Goal: Find specific page/section: Find specific page/section

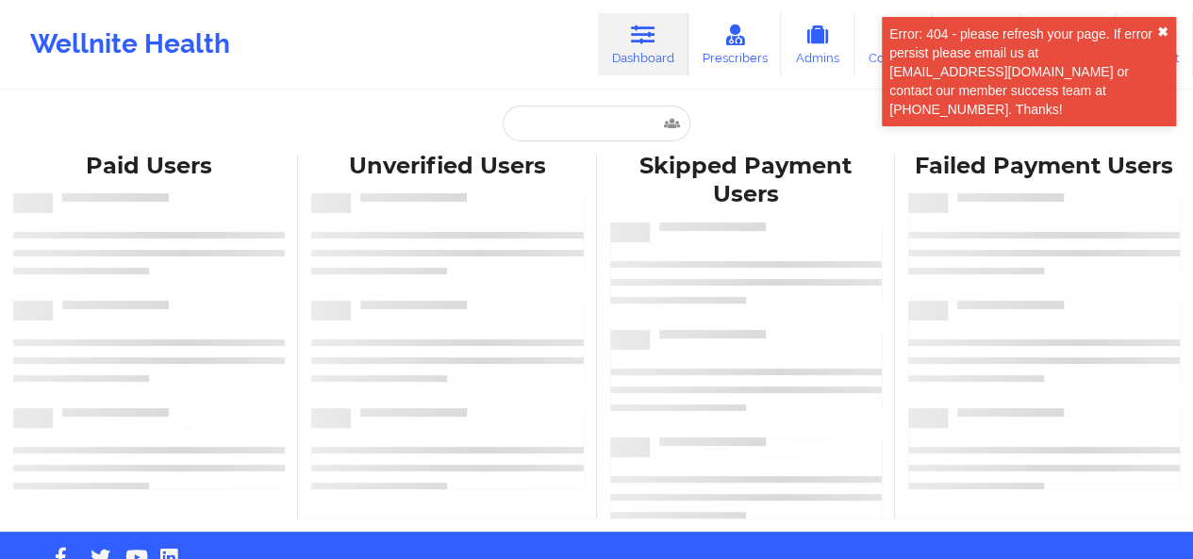
click at [1161, 27] on button "✖︎" at bounding box center [1163, 32] width 11 height 15
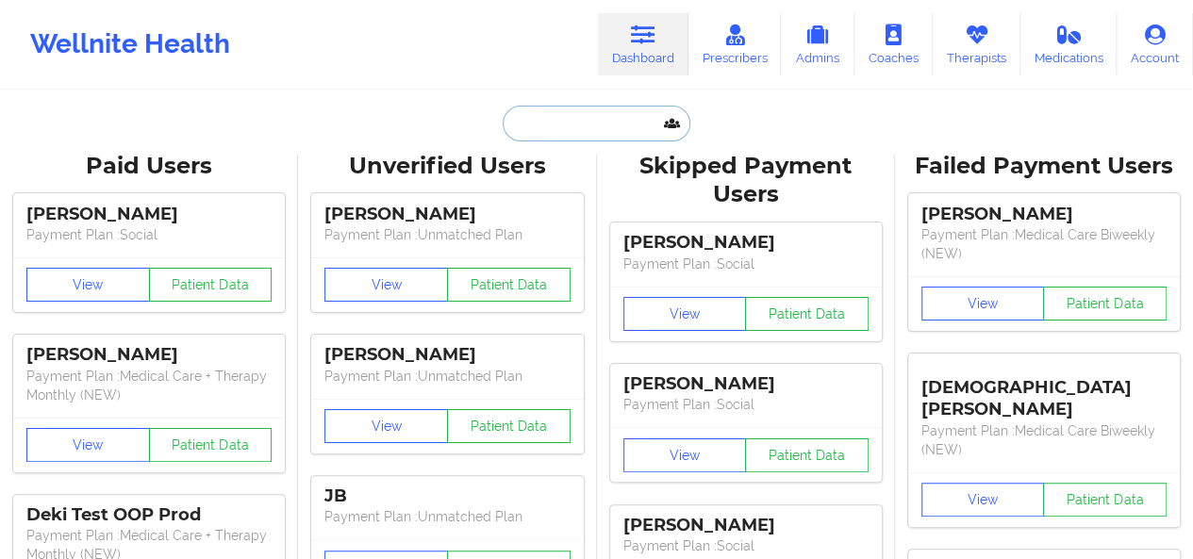
click at [571, 131] on input "text" at bounding box center [596, 124] width 187 height 36
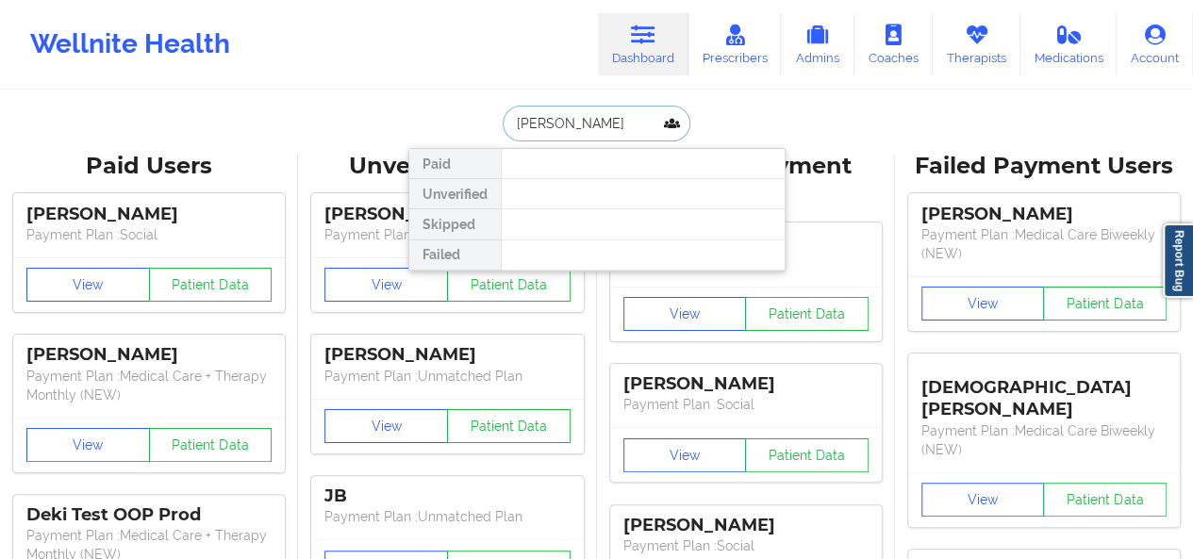
click at [571, 131] on input "[PERSON_NAME]" at bounding box center [596, 124] width 187 height 36
click at [587, 135] on input "[PERSON_NAME]" at bounding box center [596, 124] width 187 height 36
type input "r"
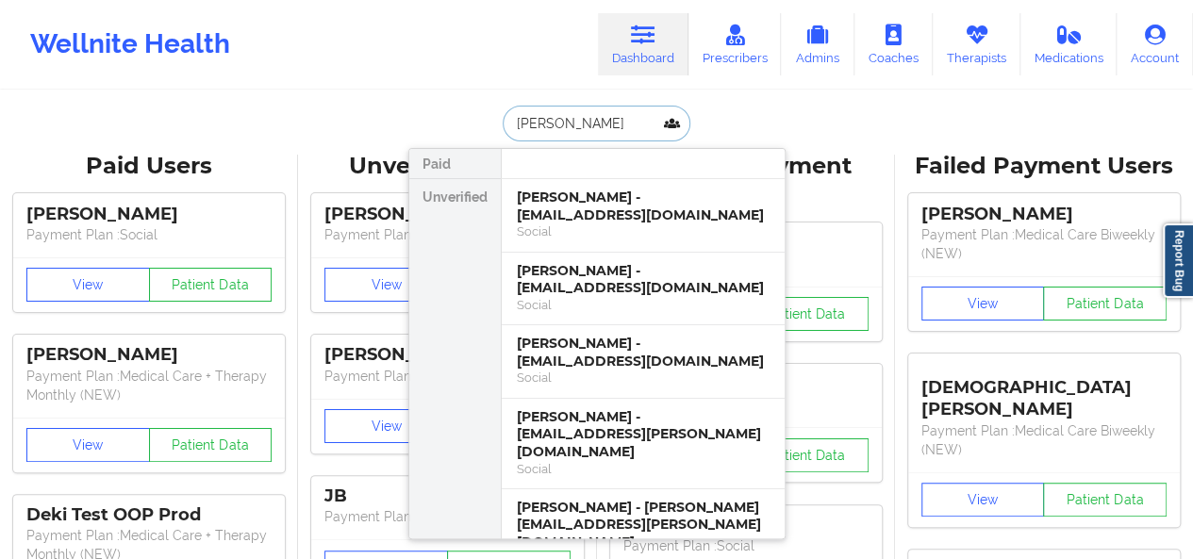
type input "[PERSON_NAME]"
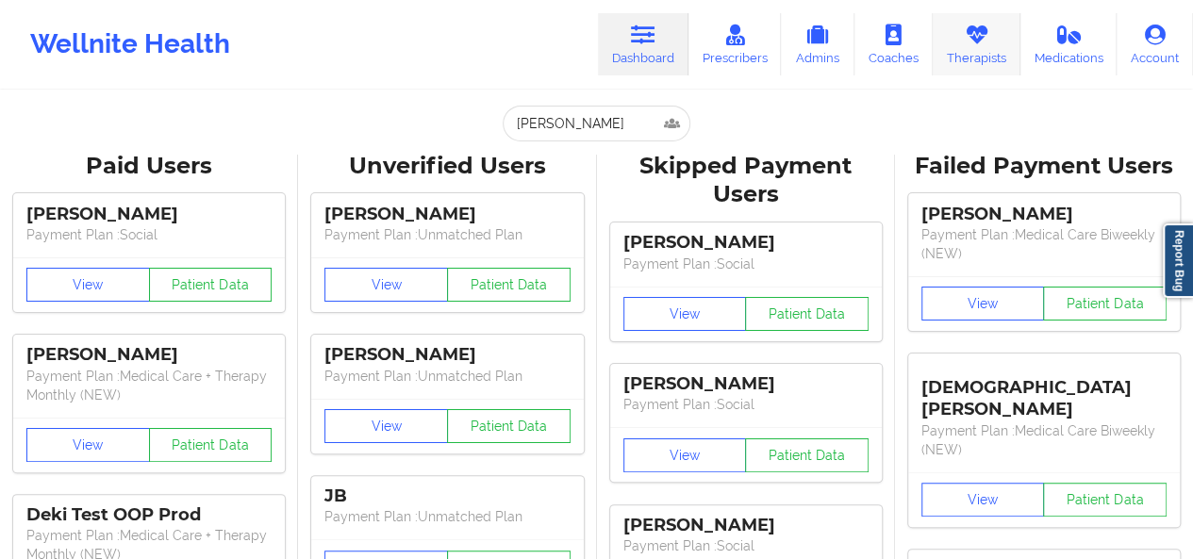
click at [964, 53] on link "Therapists" at bounding box center [977, 44] width 88 height 62
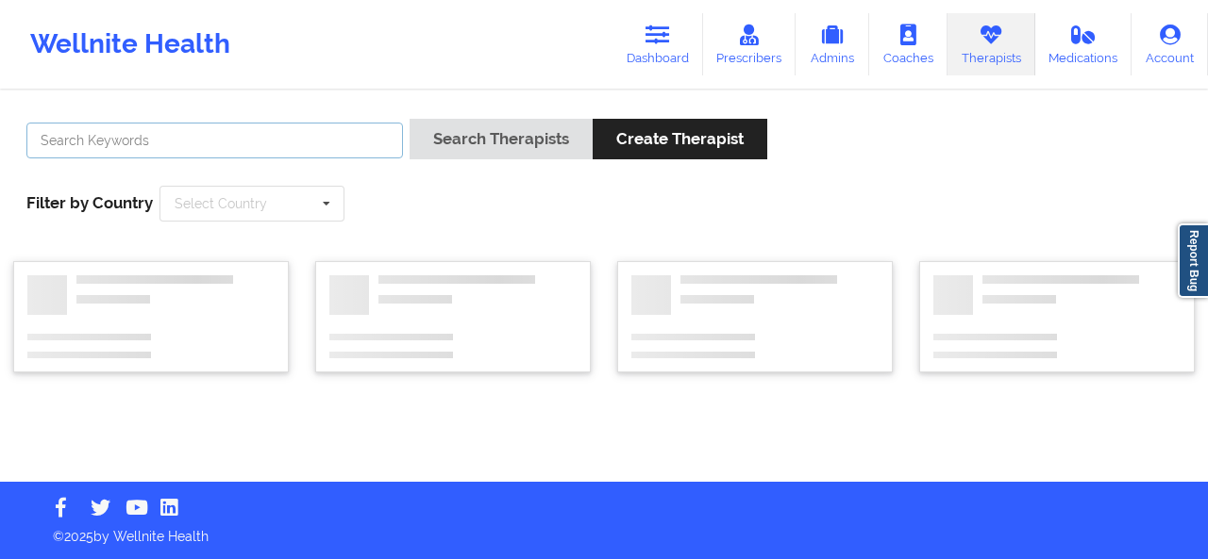
click at [294, 134] on input "text" at bounding box center [214, 141] width 376 height 36
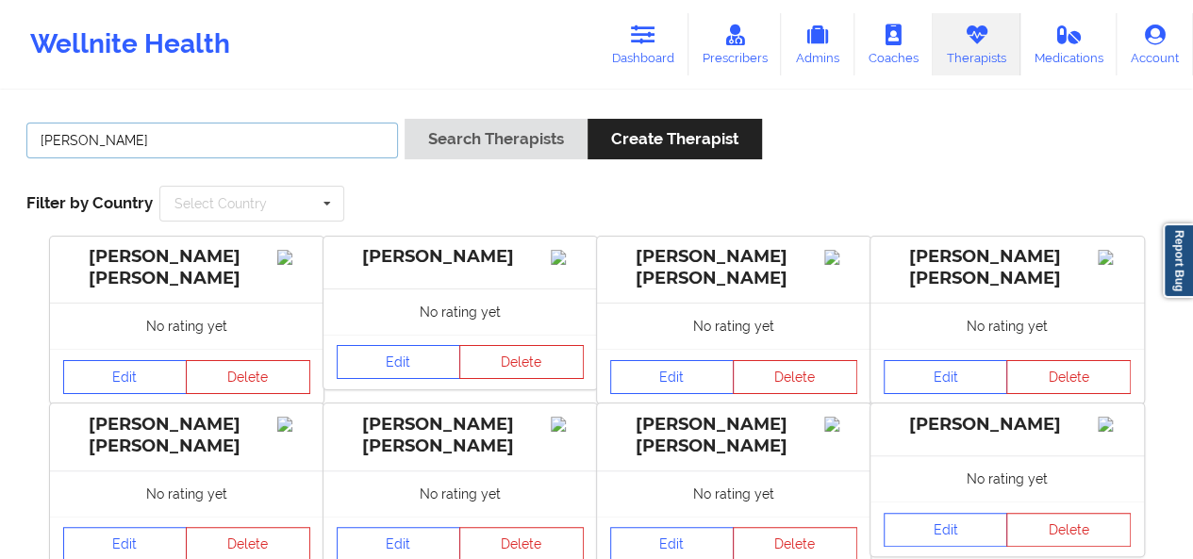
type input "[PERSON_NAME]"
click at [405, 119] on button "Search Therapists" at bounding box center [496, 139] width 183 height 41
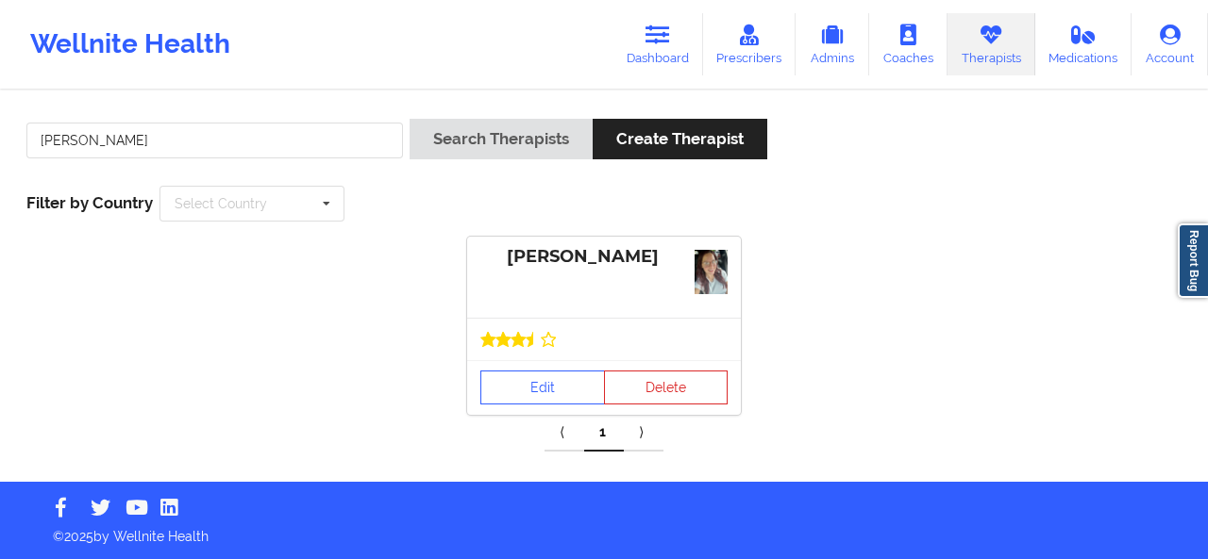
click at [552, 309] on div "[PERSON_NAME]" at bounding box center [604, 277] width 274 height 81
click at [553, 381] on link "Edit" at bounding box center [542, 388] width 125 height 34
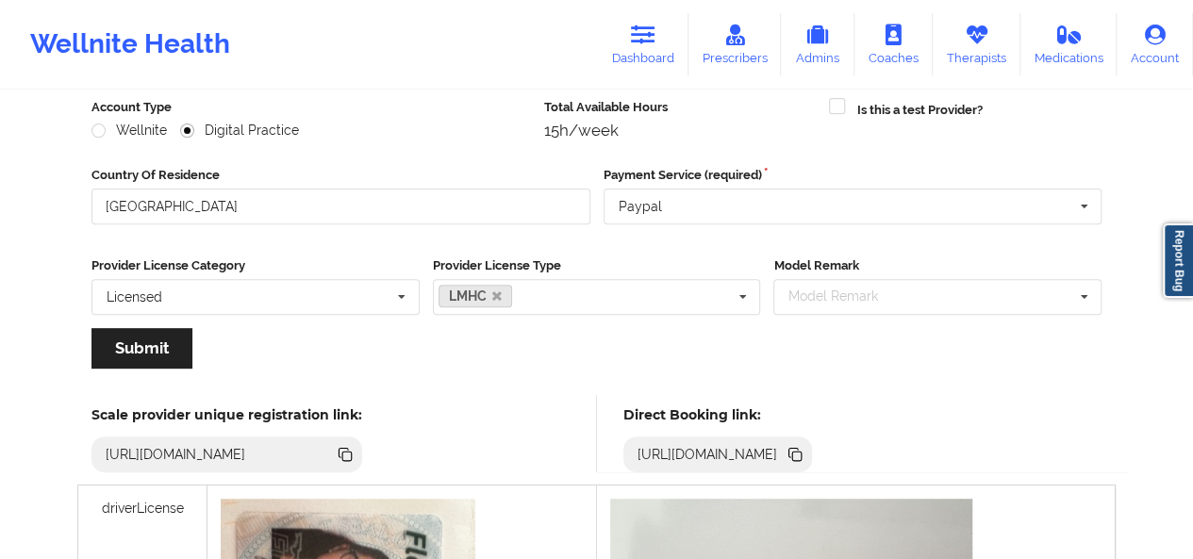
scroll to position [334, 0]
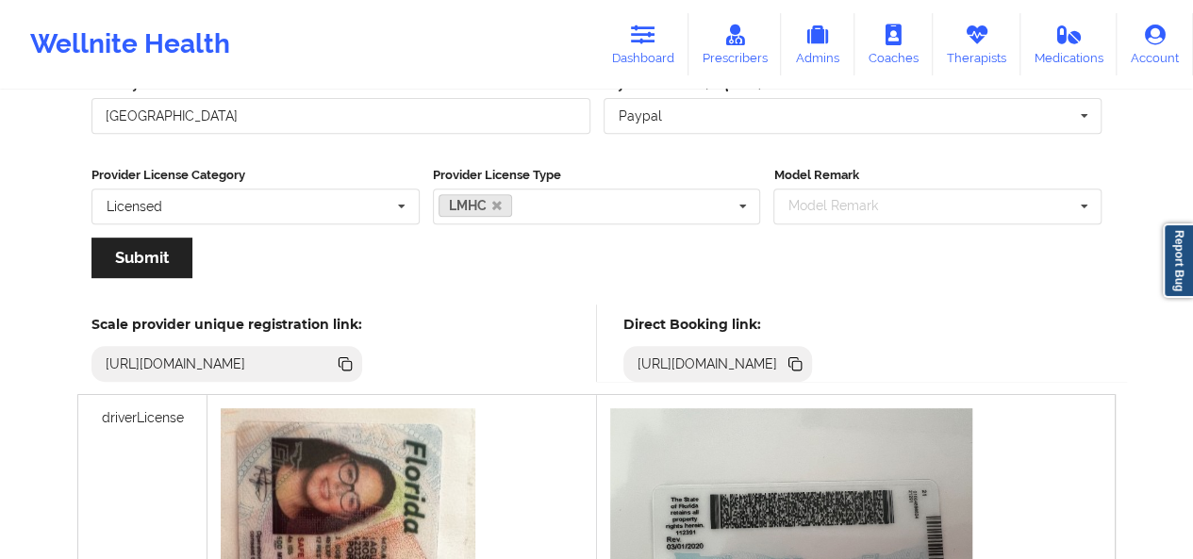
click at [753, 367] on div "[URL][DOMAIN_NAME]" at bounding box center [708, 364] width 156 height 19
click at [802, 365] on icon at bounding box center [796, 365] width 9 height 9
copy div "[URL][DOMAIN_NAME]"
